Goal: Task Accomplishment & Management: Use online tool/utility

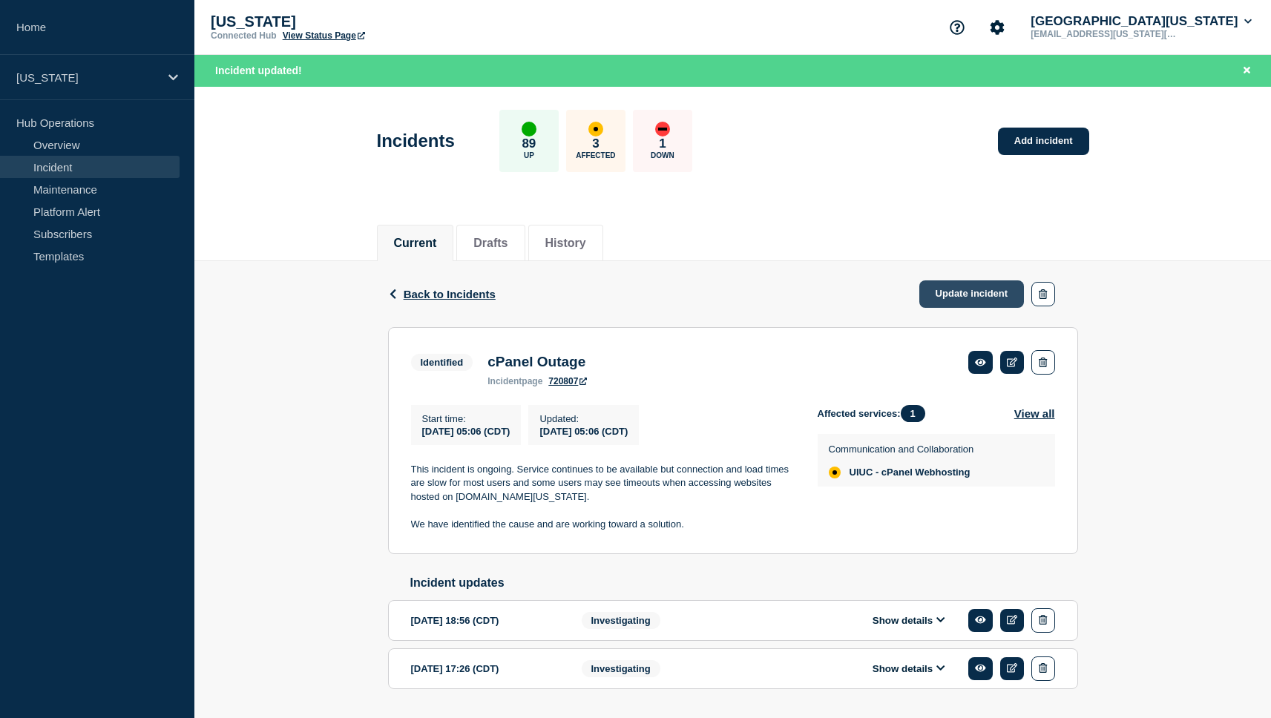
click at [956, 291] on link "Update incident" at bounding box center [971, 293] width 105 height 27
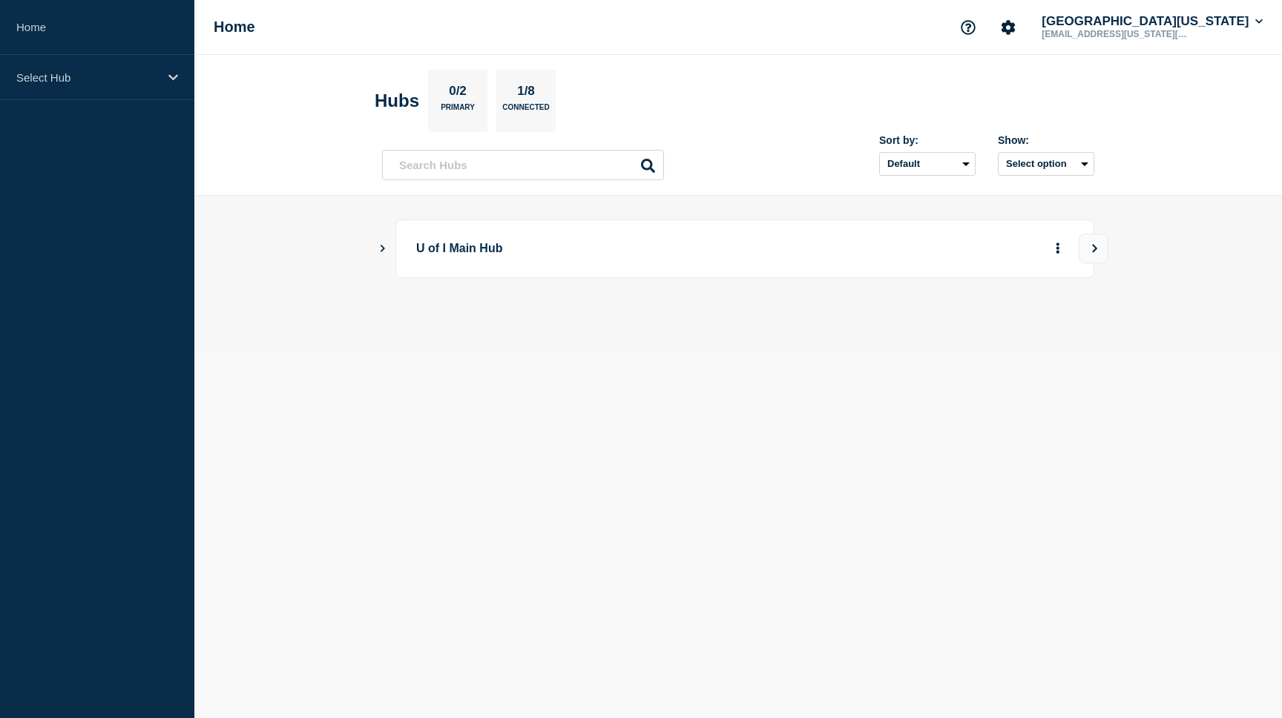
click at [384, 250] on icon "Show Connected Hubs" at bounding box center [383, 248] width 4 height 7
click at [993, 326] on button "See overview" at bounding box center [1006, 324] width 79 height 30
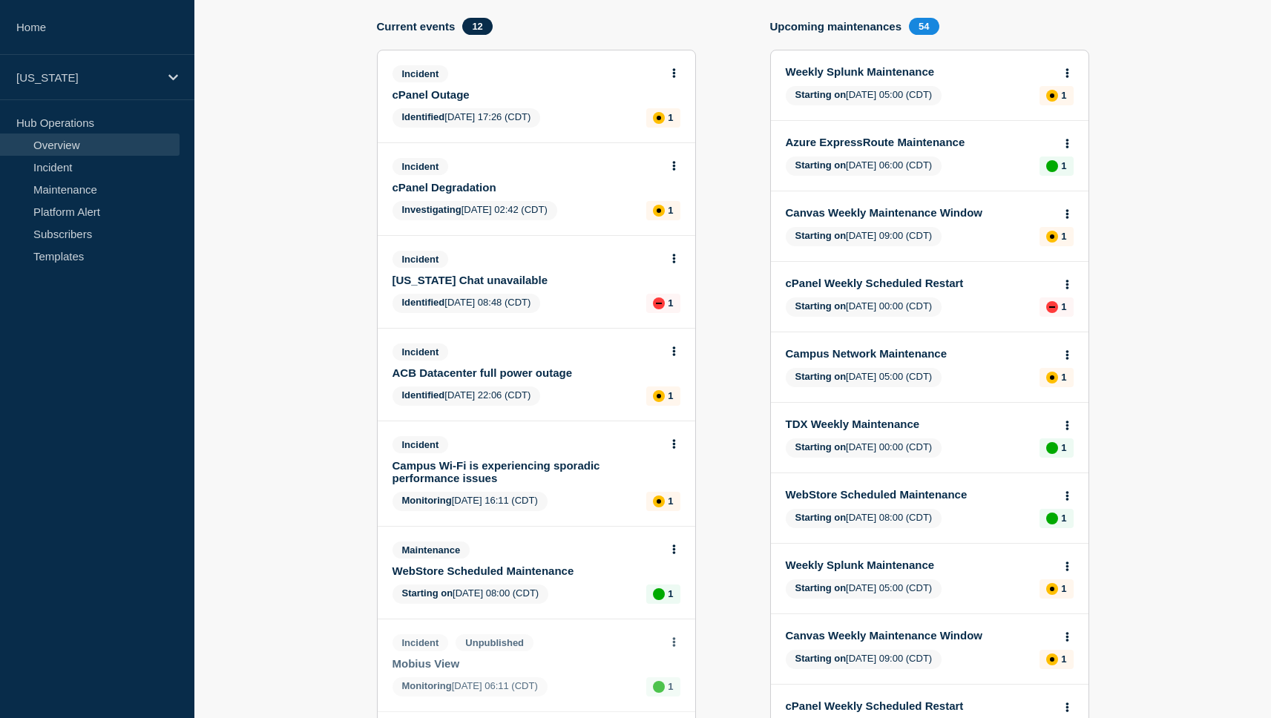
scroll to position [125, 0]
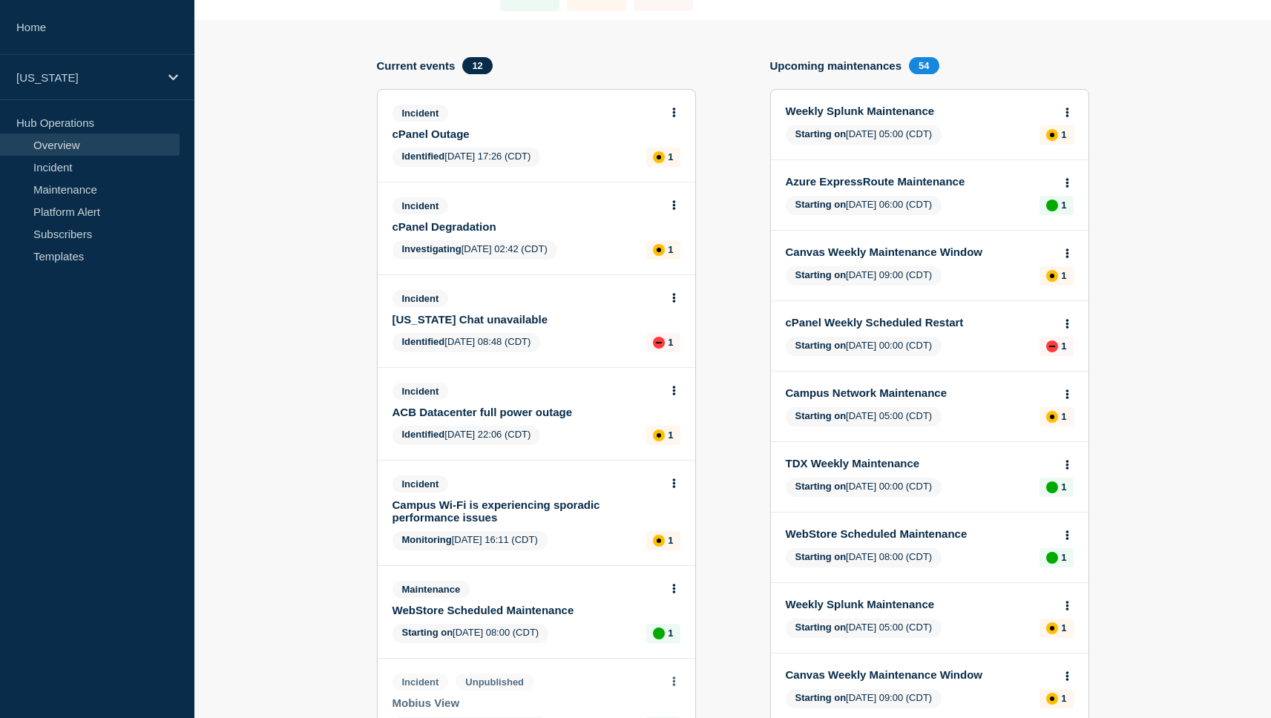
click at [442, 139] on link "cPanel Outage" at bounding box center [526, 134] width 268 height 13
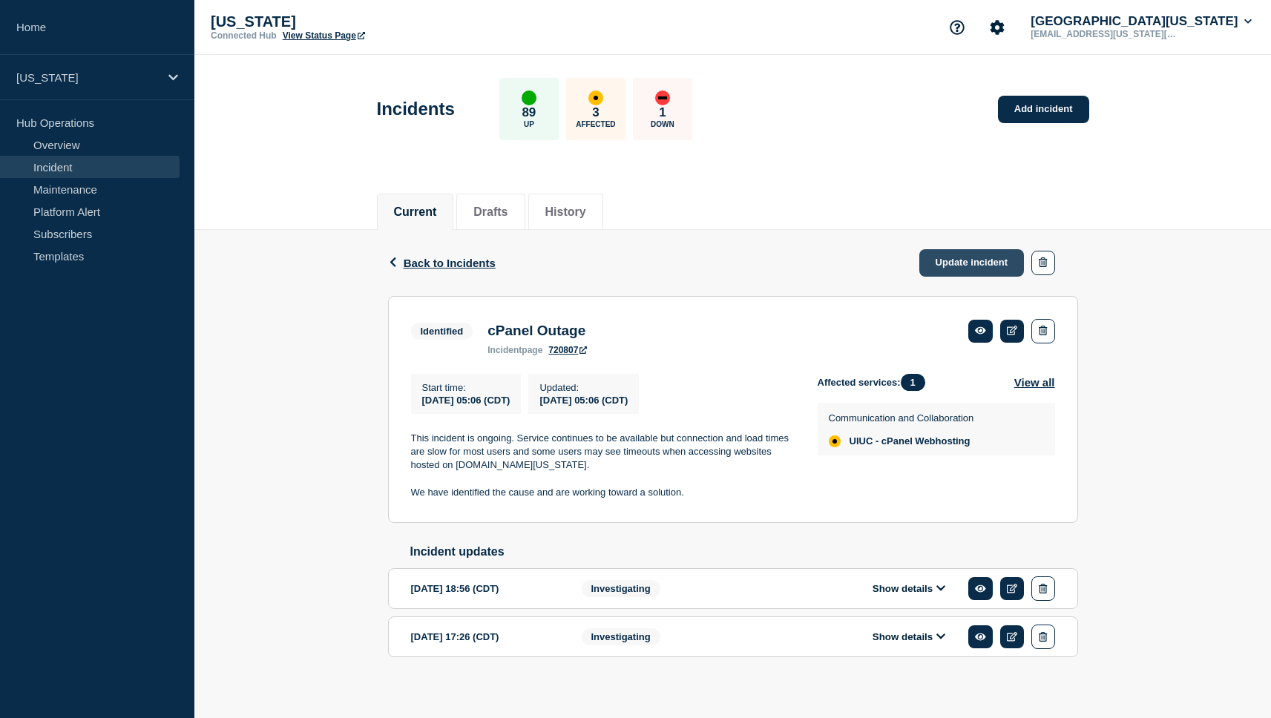
click at [979, 266] on link "Update incident" at bounding box center [971, 262] width 105 height 27
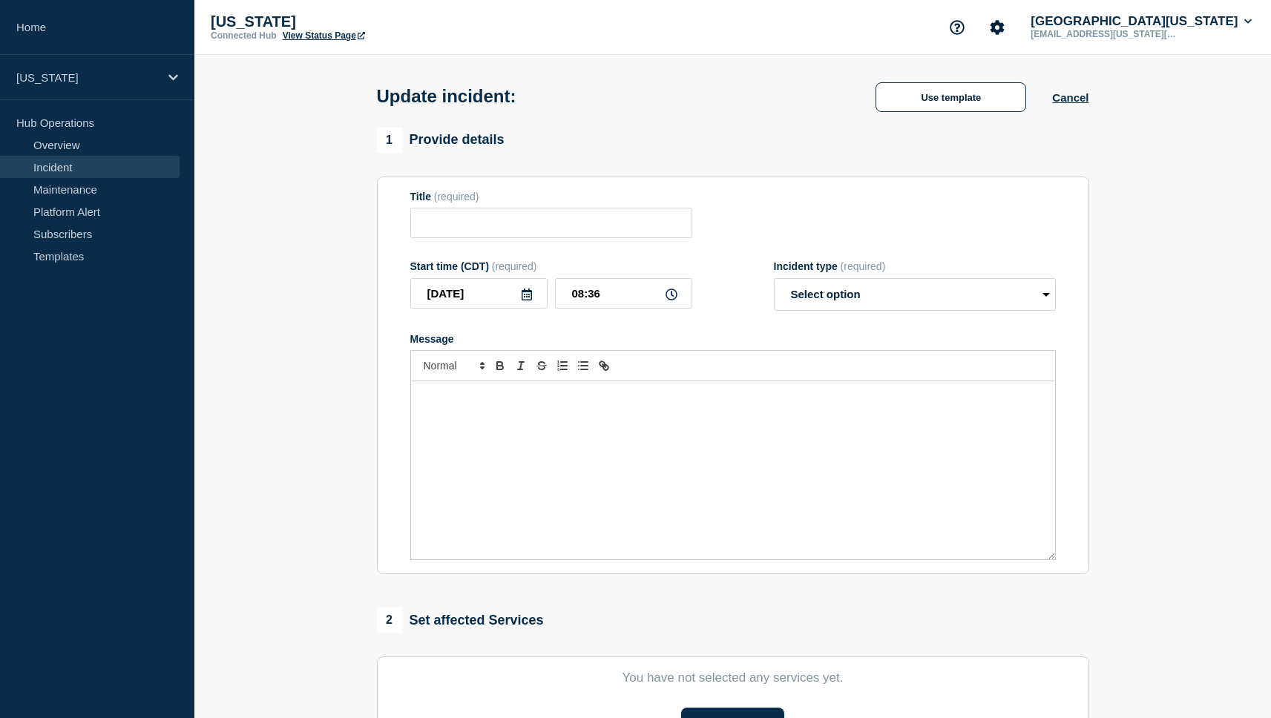
type input "cPanel Outage"
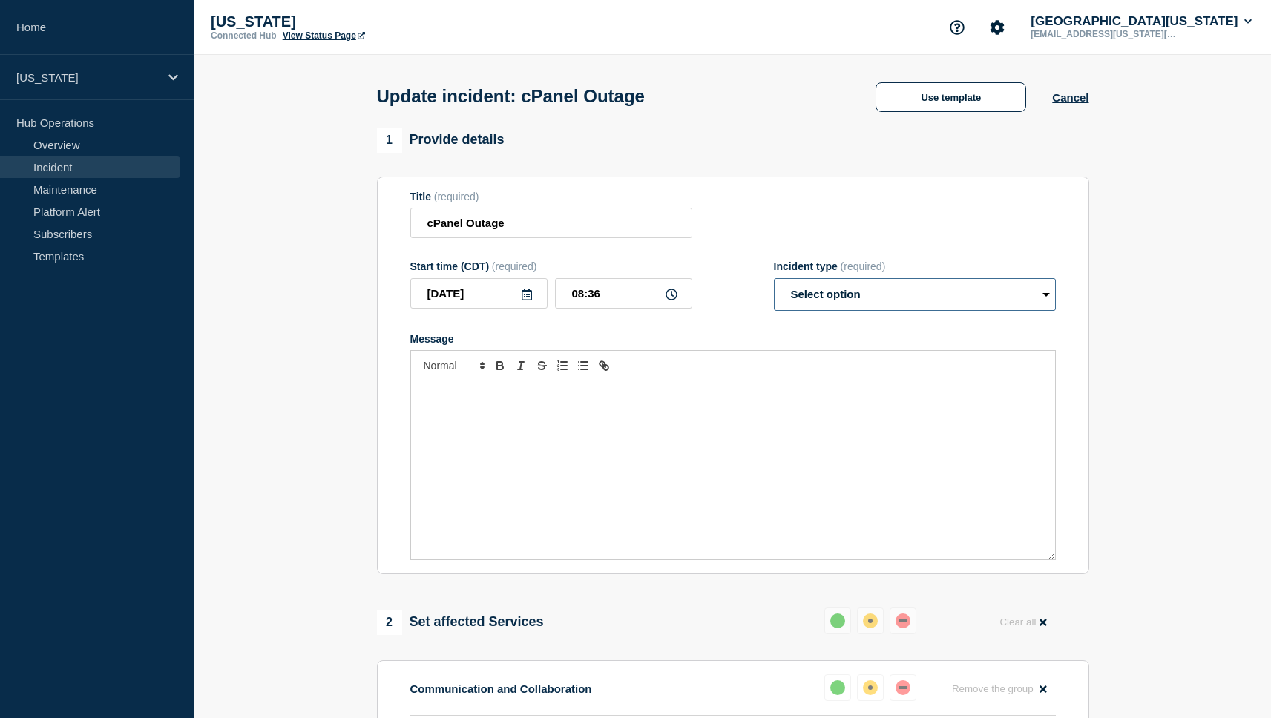
select select "monitoring"
click option "Monitoring" at bounding box center [0, 0] width 0 height 0
click at [806, 420] on div "Message" at bounding box center [733, 470] width 644 height 178
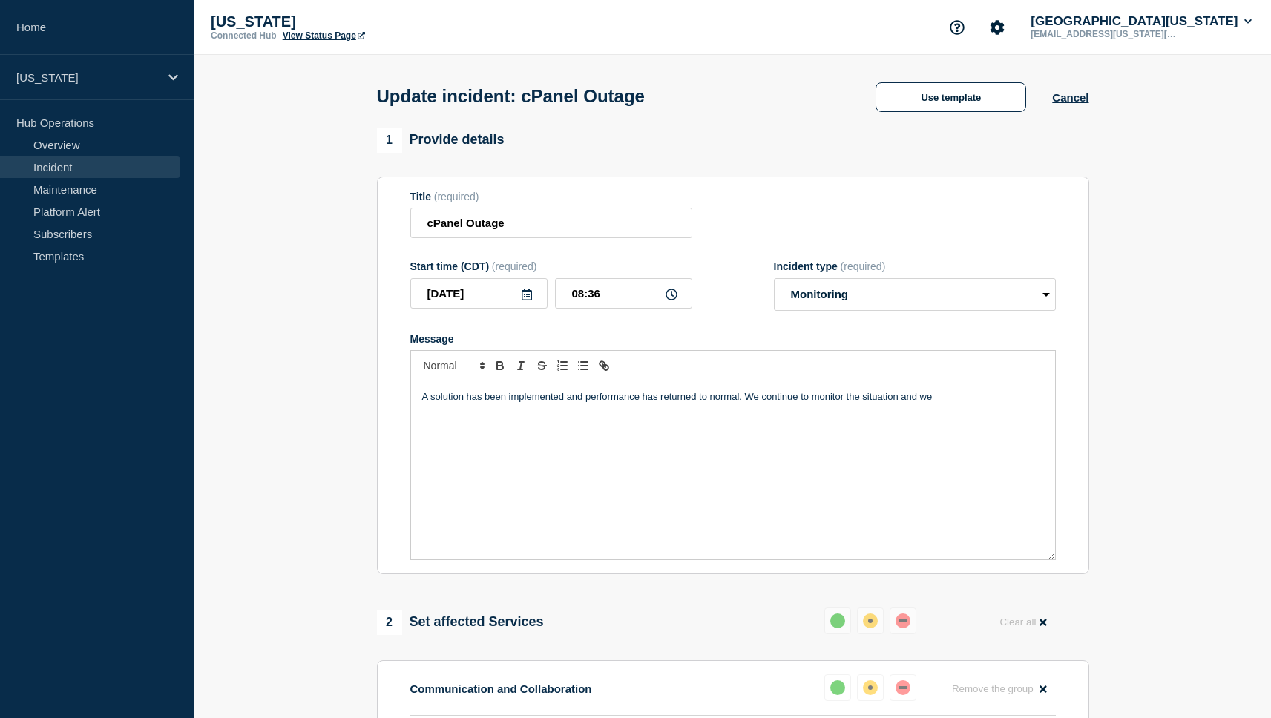
click at [818, 404] on p "A solution has been implemented and performance has returned to normal. We cont…" at bounding box center [733, 396] width 622 height 13
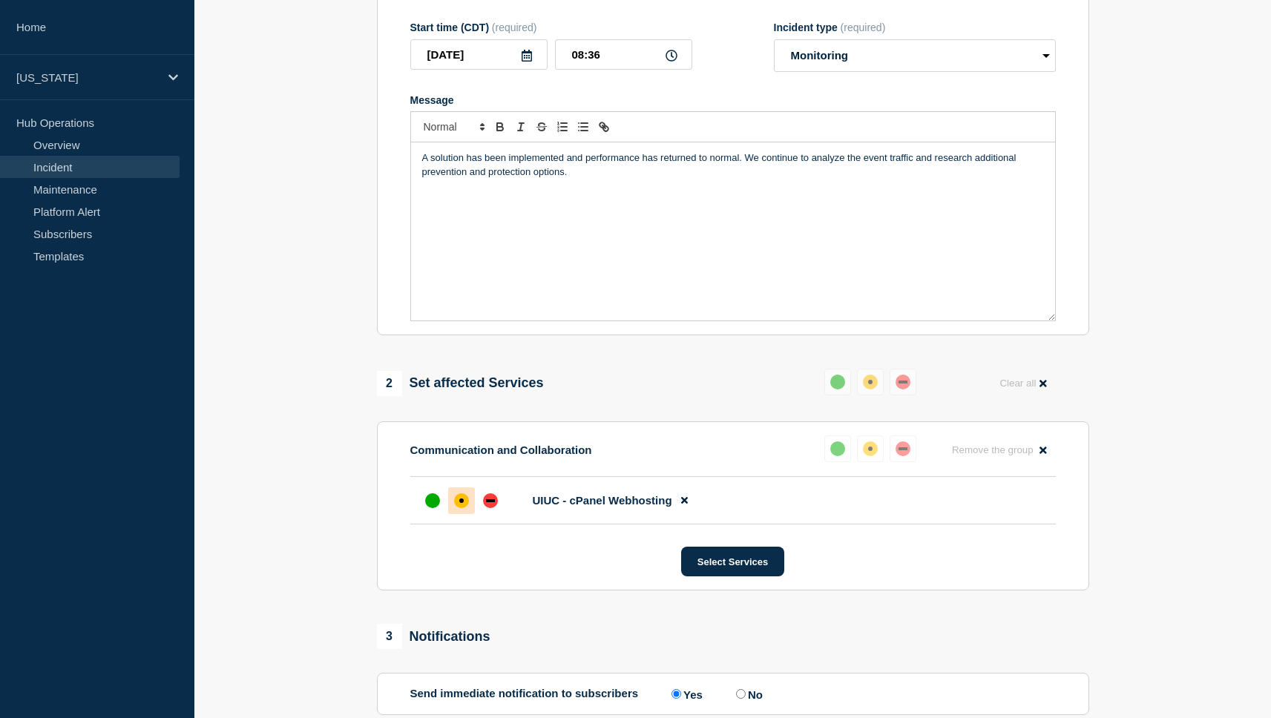
scroll to position [272, 0]
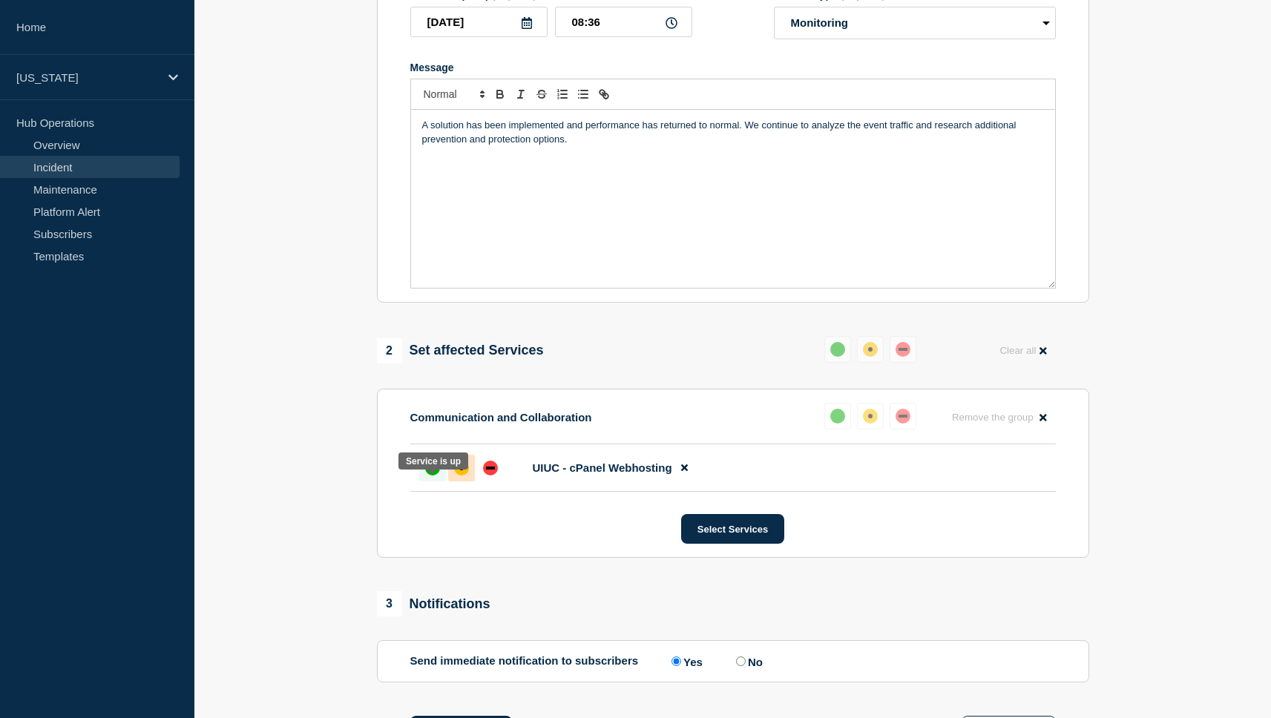
click at [429, 476] on div "up" at bounding box center [432, 468] width 15 height 15
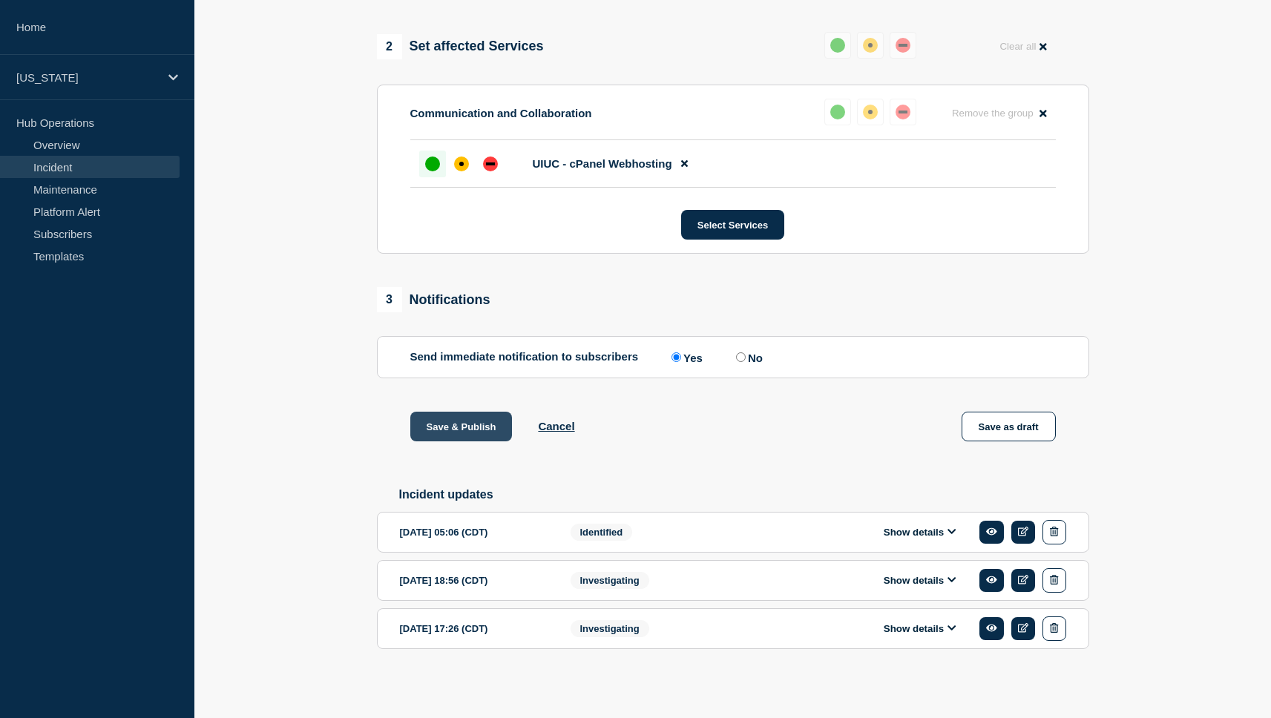
click at [477, 420] on button "Save & Publish" at bounding box center [461, 427] width 102 height 30
